Goal: Task Accomplishment & Management: Use online tool/utility

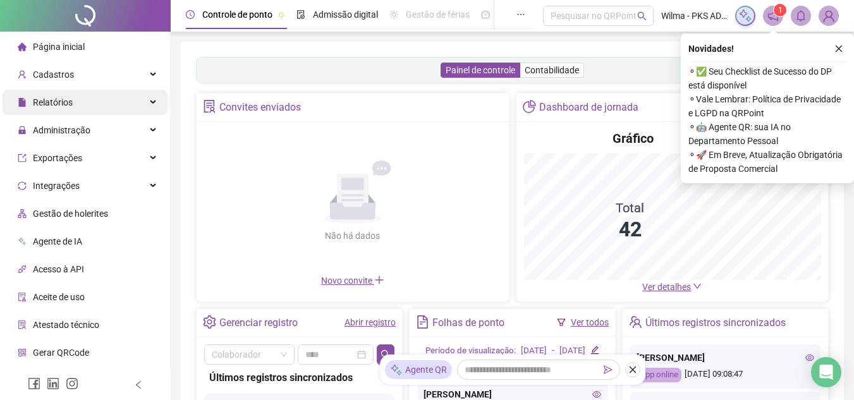
click at [75, 102] on div "Relatórios" at bounding box center [85, 102] width 165 height 25
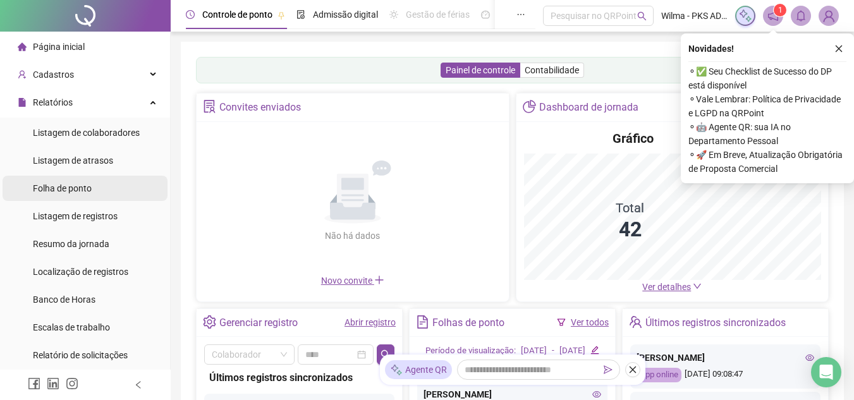
click at [68, 191] on span "Folha de ponto" at bounding box center [62, 188] width 59 height 10
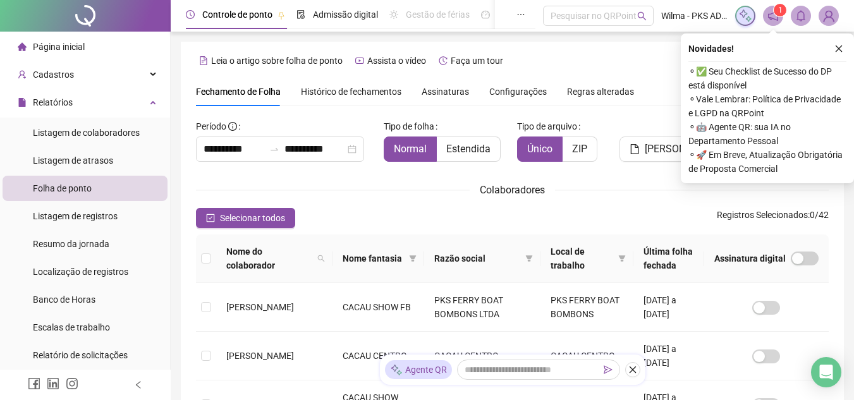
click at [841, 92] on span "⚬ Vale Lembrar: Política de Privacidade e LGPD na QRPoint" at bounding box center [768, 106] width 158 height 28
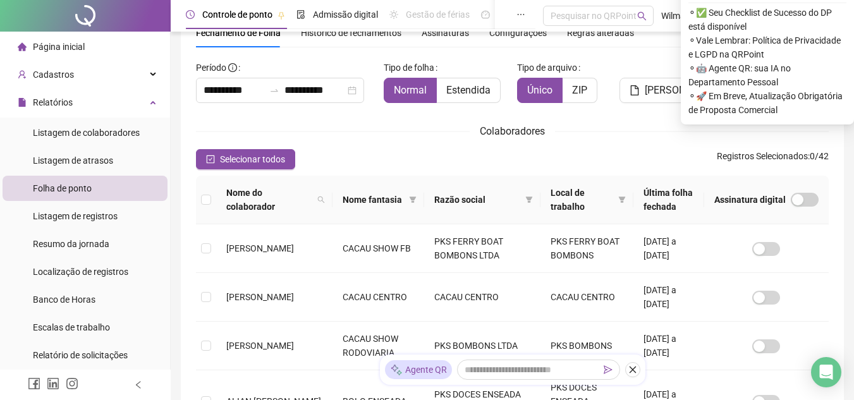
click at [616, 194] on span at bounding box center [622, 199] width 13 height 33
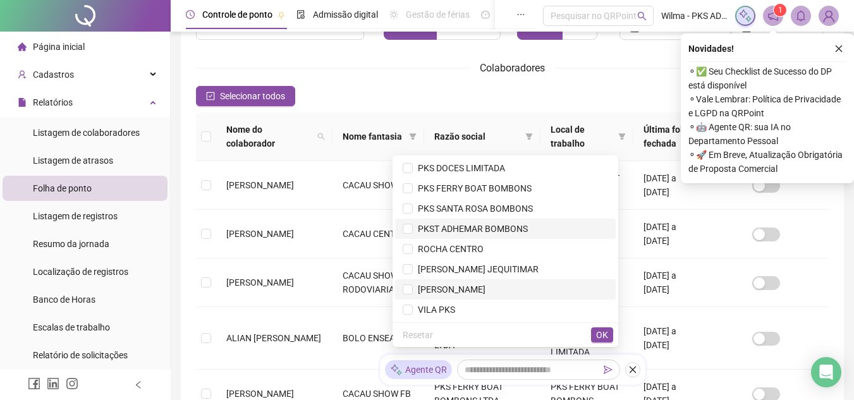
scroll to position [159, 0]
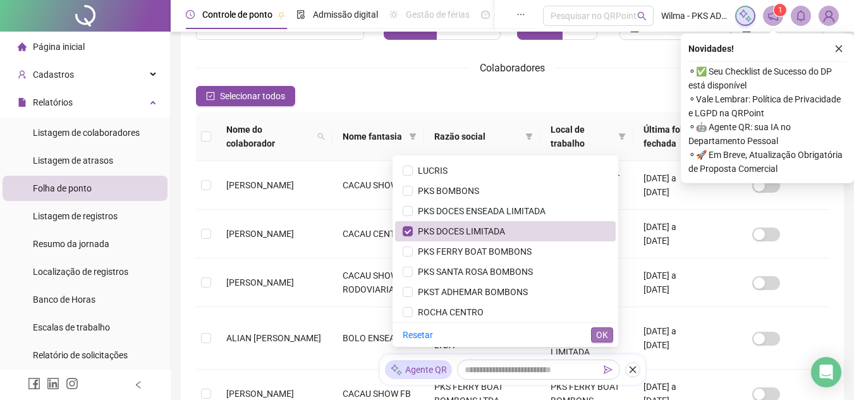
click at [600, 336] on span "OK" at bounding box center [602, 335] width 12 height 14
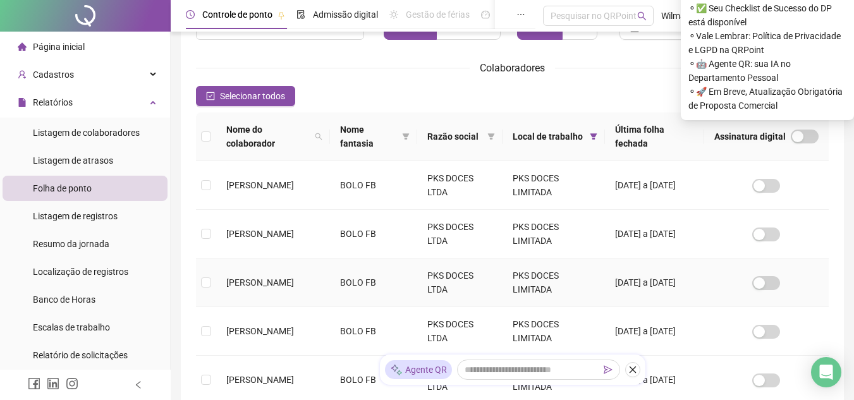
scroll to position [59, 0]
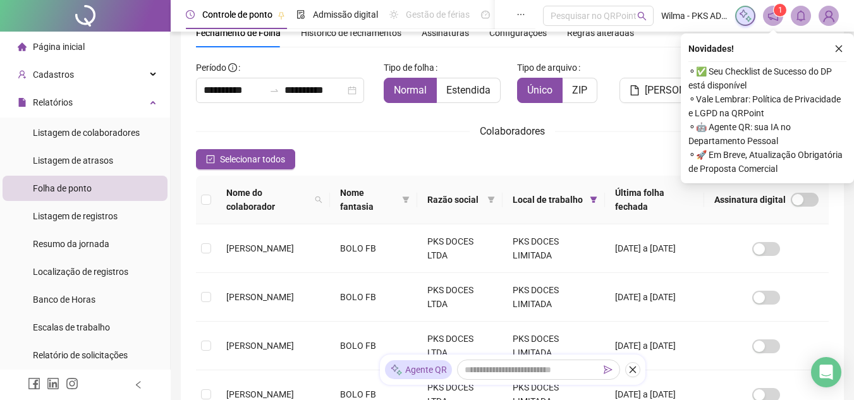
click at [603, 109] on div "Tipo de arquivo Único ZIP" at bounding box center [566, 86] width 108 height 56
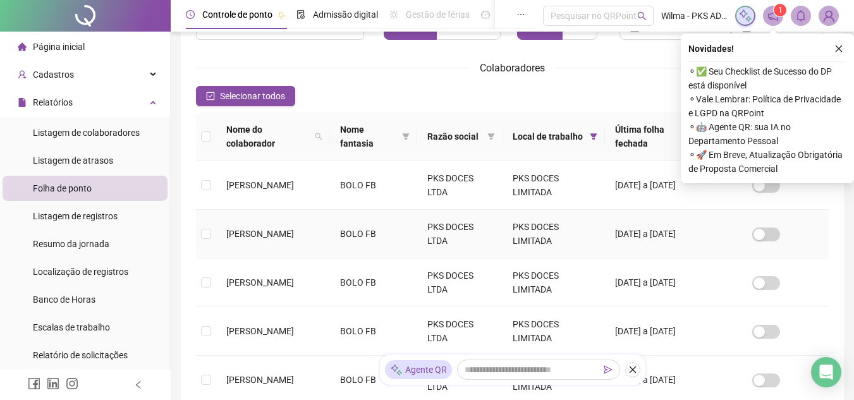
scroll to position [185, 0]
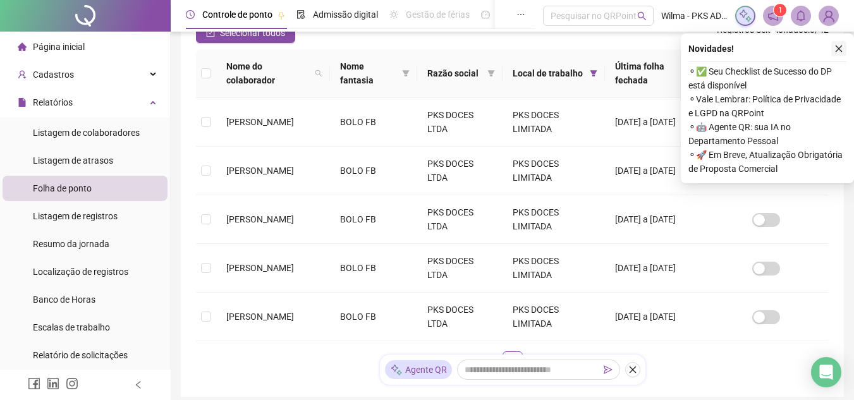
click at [842, 50] on icon "close" at bounding box center [839, 48] width 9 height 9
